Goal: Task Accomplishment & Management: Use online tool/utility

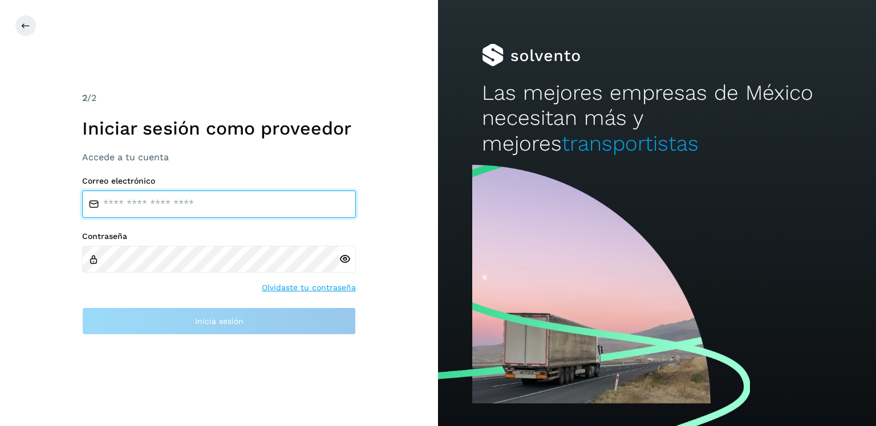
click at [225, 205] on input "email" at bounding box center [219, 204] width 274 height 27
type input "**********"
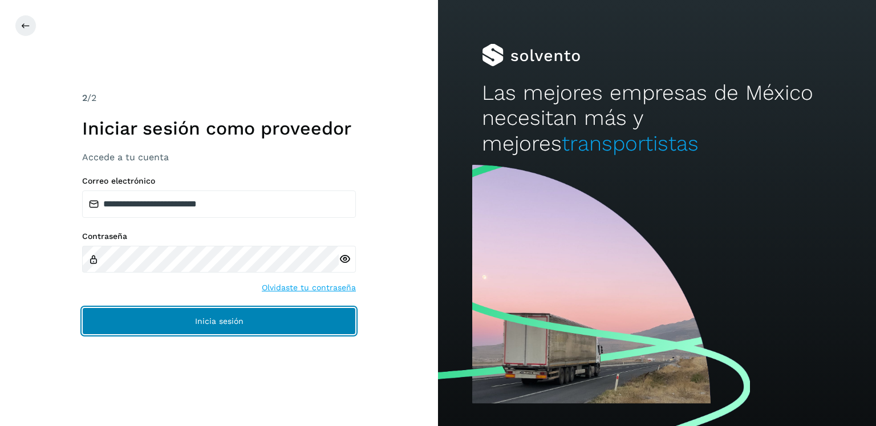
click at [225, 317] on span "Inicia sesión" at bounding box center [219, 321] width 48 height 8
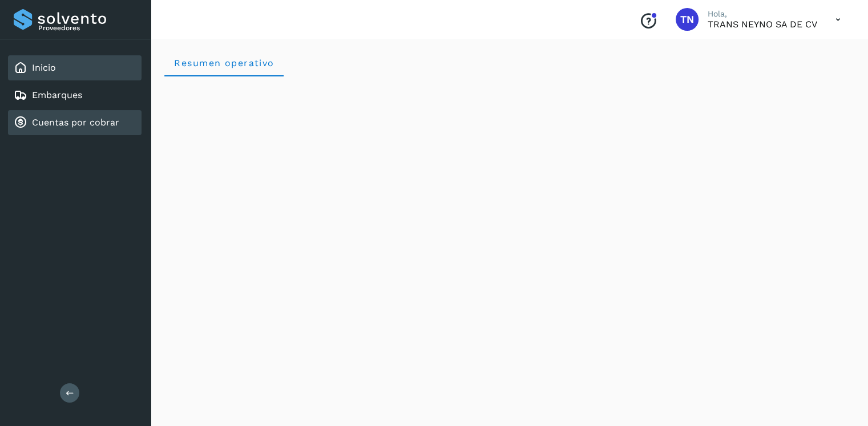
click at [70, 122] on link "Cuentas por cobrar" at bounding box center [75, 122] width 87 height 11
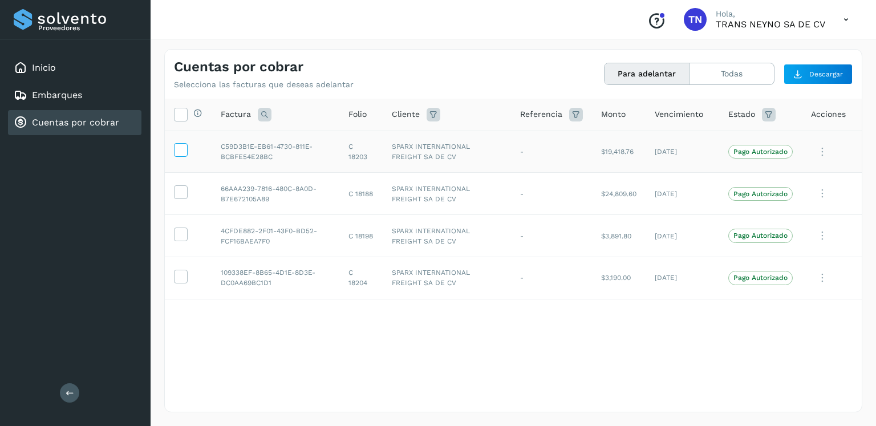
click at [176, 149] on icon at bounding box center [181, 149] width 12 height 12
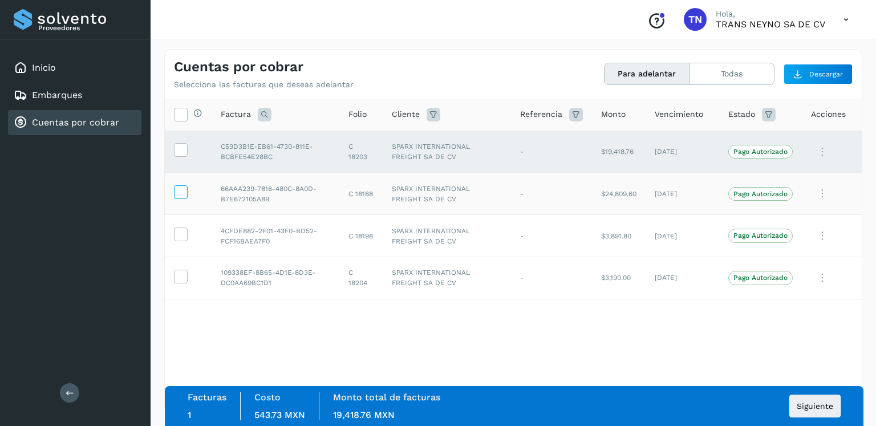
click at [179, 192] on icon at bounding box center [181, 191] width 12 height 12
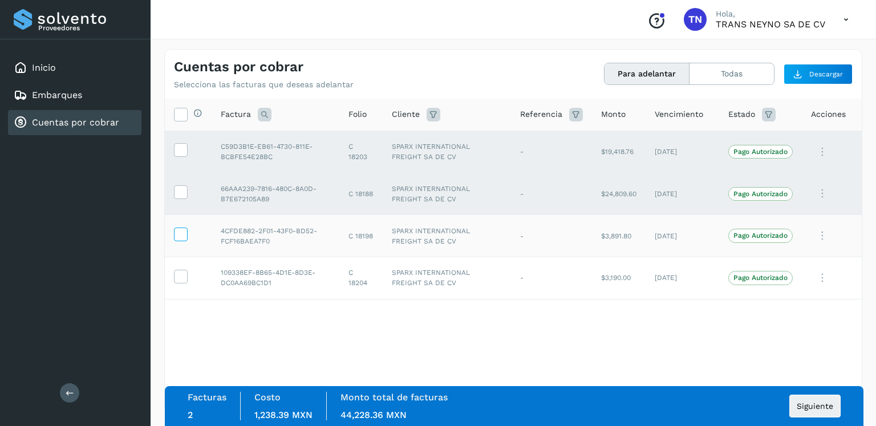
click at [178, 239] on icon at bounding box center [181, 234] width 12 height 12
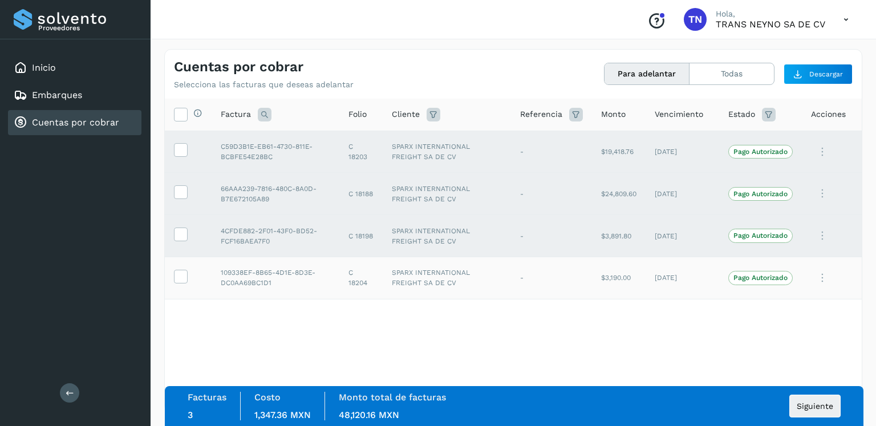
click at [180, 276] on icon at bounding box center [181, 276] width 12 height 12
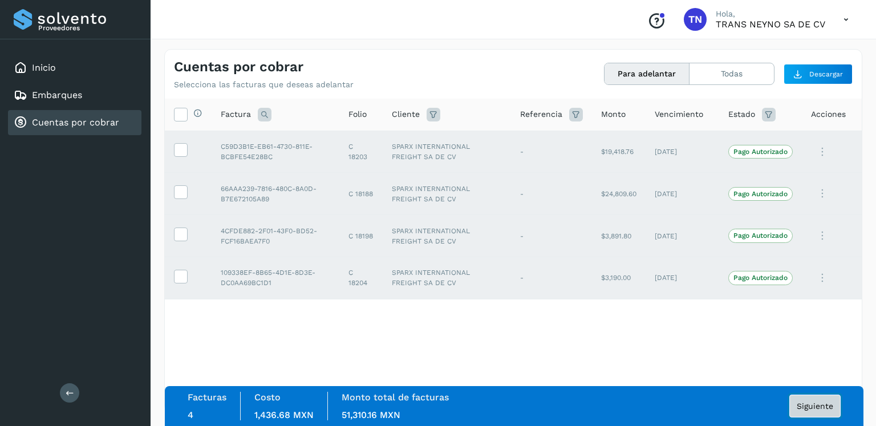
click at [807, 407] on span "Siguiente" at bounding box center [815, 406] width 37 height 8
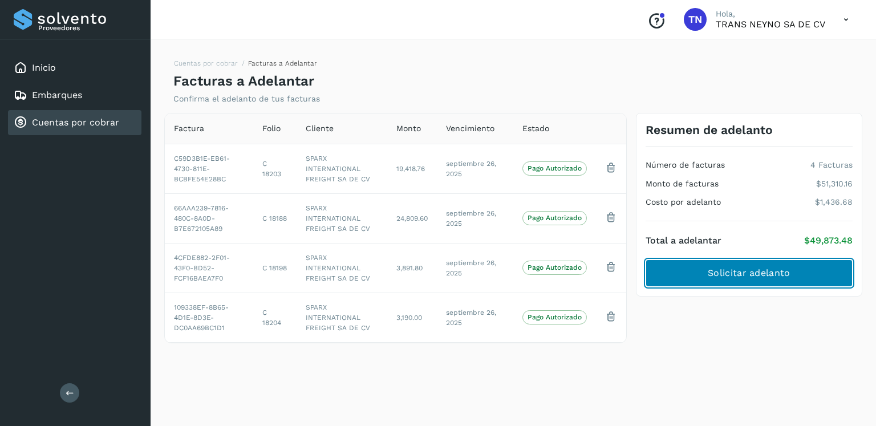
click at [759, 283] on button "Solicitar adelanto" at bounding box center [749, 273] width 207 height 27
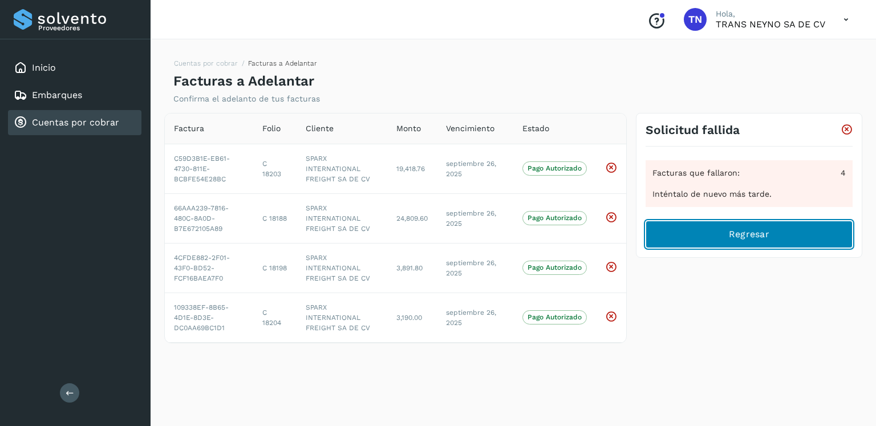
click at [756, 238] on span "Regresar" at bounding box center [749, 234] width 41 height 13
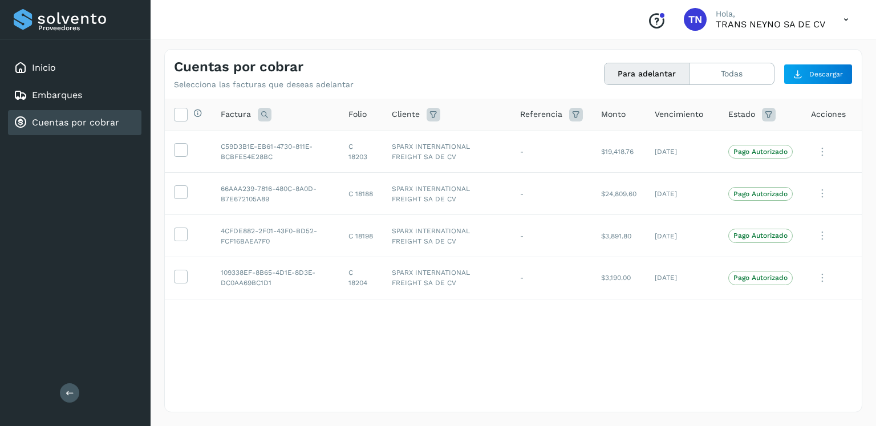
click at [847, 23] on icon at bounding box center [846, 19] width 23 height 23
click at [778, 55] on div "Cerrar sesión" at bounding box center [790, 52] width 136 height 22
